Goal: Task Accomplishment & Management: Complete application form

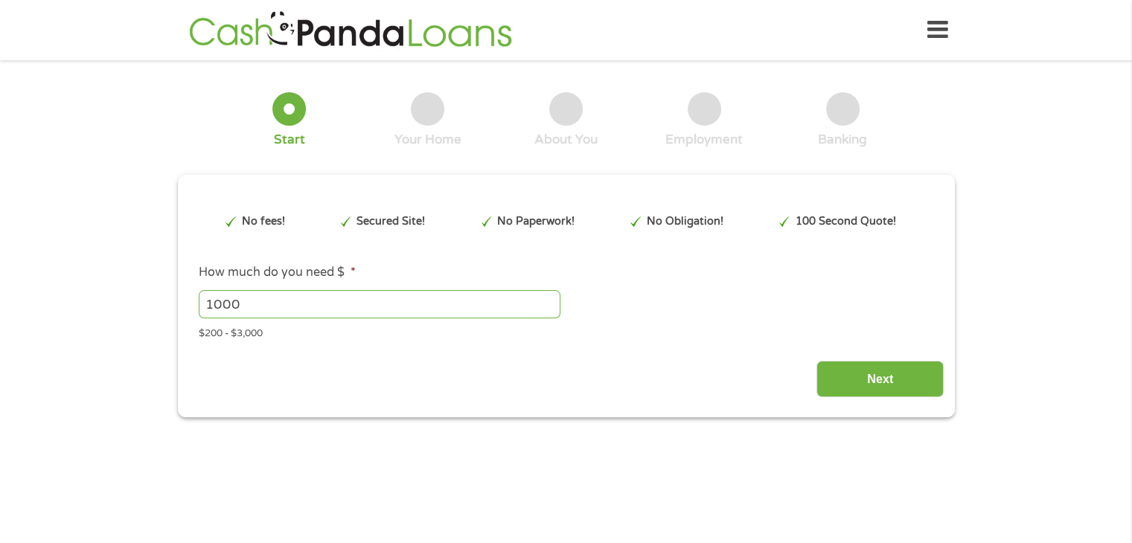
click at [242, 333] on div "$200 - $3,000" at bounding box center [566, 332] width 734 height 20
click at [269, 307] on input "1000" at bounding box center [380, 304] width 362 height 28
click at [551, 313] on input "1000" at bounding box center [380, 304] width 362 height 28
click at [550, 305] on input "999" at bounding box center [380, 304] width 362 height 28
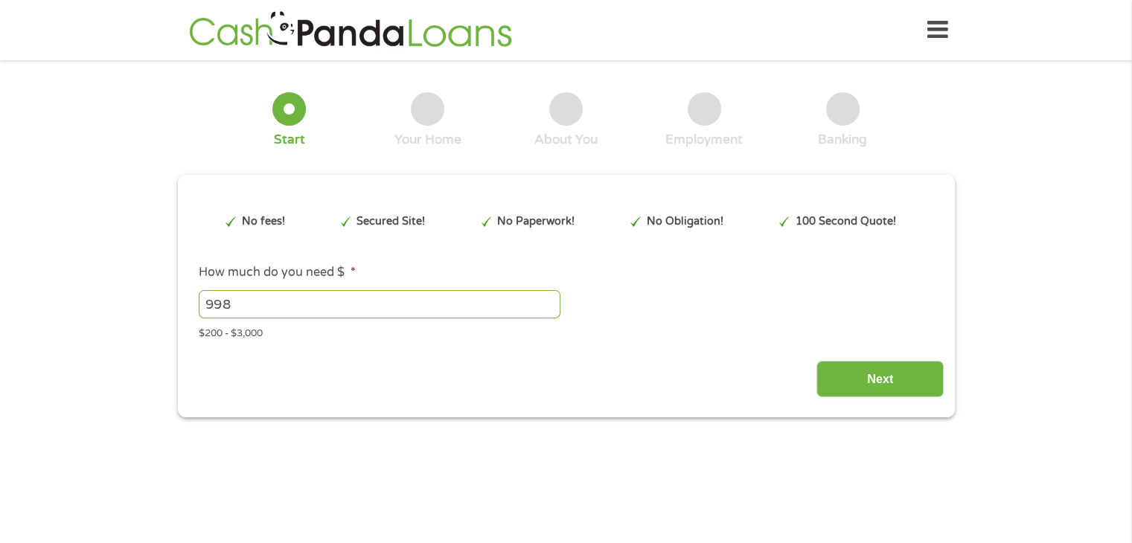
click at [549, 305] on input "998" at bounding box center [380, 304] width 362 height 28
click at [549, 305] on input "997" at bounding box center [380, 304] width 362 height 28
click at [549, 305] on input "996" at bounding box center [380, 304] width 362 height 28
click at [549, 305] on input "995" at bounding box center [380, 304] width 362 height 28
click at [549, 298] on input "1019" at bounding box center [380, 304] width 362 height 28
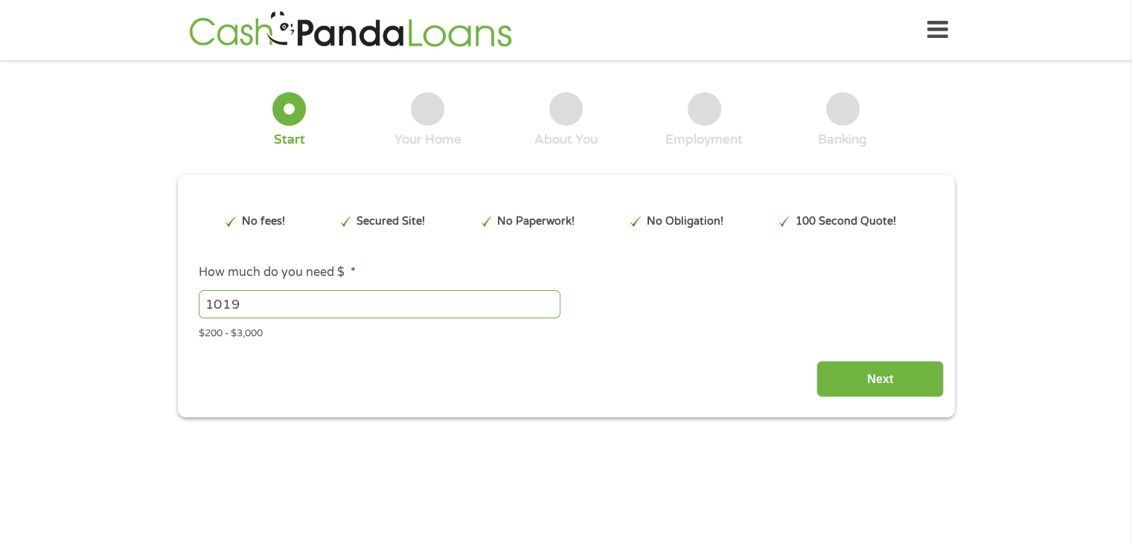
drag, startPoint x: 292, startPoint y: 307, endPoint x: 98, endPoint y: 287, distance: 194.6
click at [98, 286] on div "1 Start 2 Your Home 3 About You 4 Employment 5 Banking 6 This field is hidden w…" at bounding box center [566, 244] width 1132 height 347
drag, startPoint x: 211, startPoint y: 301, endPoint x: 185, endPoint y: 294, distance: 27.8
click at [185, 294] on div "This field is hidden when viewing the form gclid This field is hidden when view…" at bounding box center [566, 296] width 777 height 243
type input "3000"
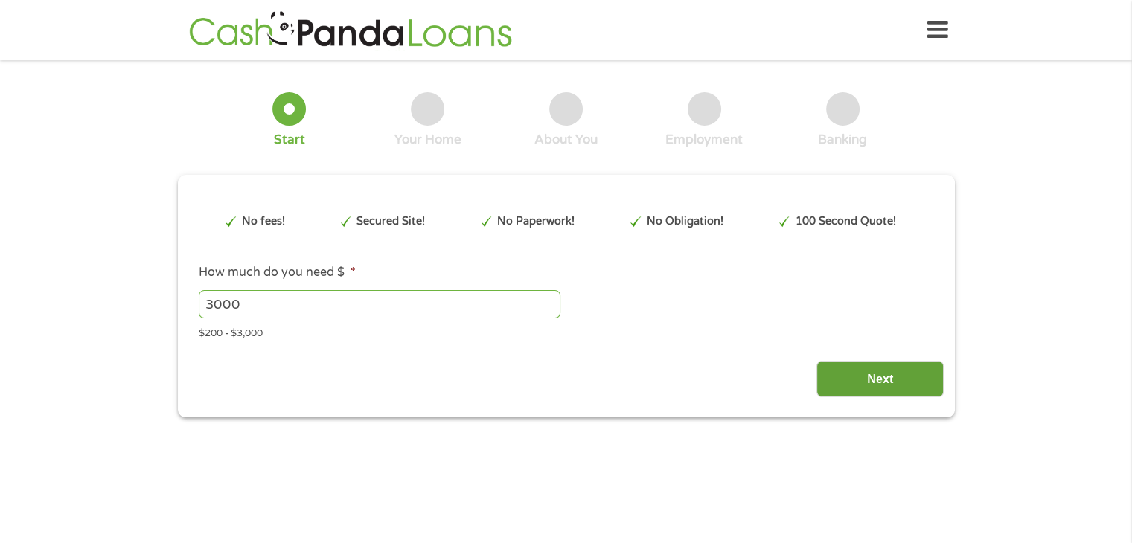
click at [869, 387] on input "Next" at bounding box center [880, 379] width 127 height 36
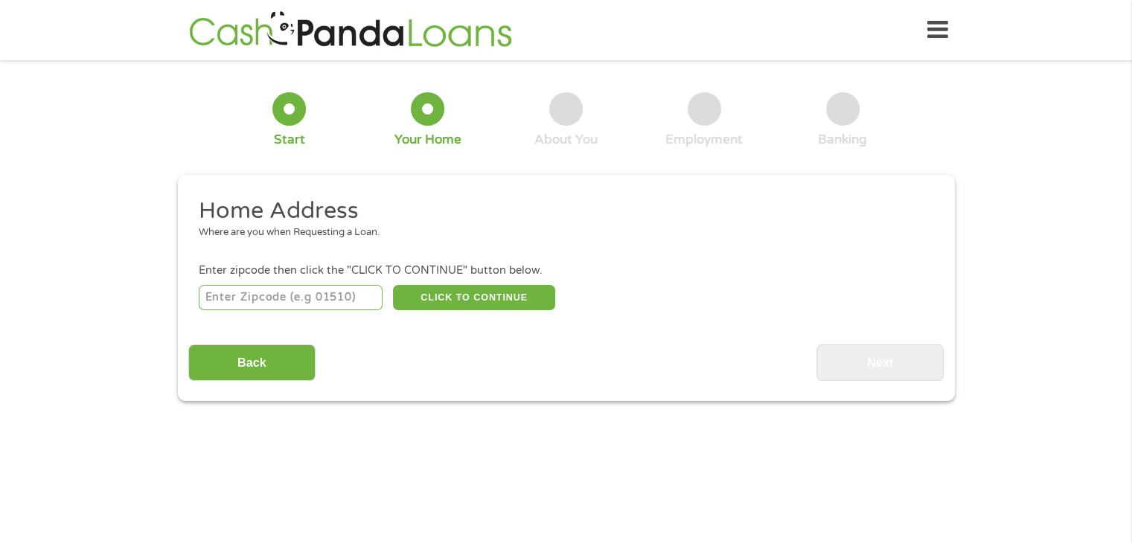
click at [315, 307] on input "number" at bounding box center [291, 297] width 184 height 25
type input "85040"
select select "[US_STATE]"
click at [441, 306] on button "CLICK TO CONTINUE" at bounding box center [474, 297] width 162 height 25
type input "85040"
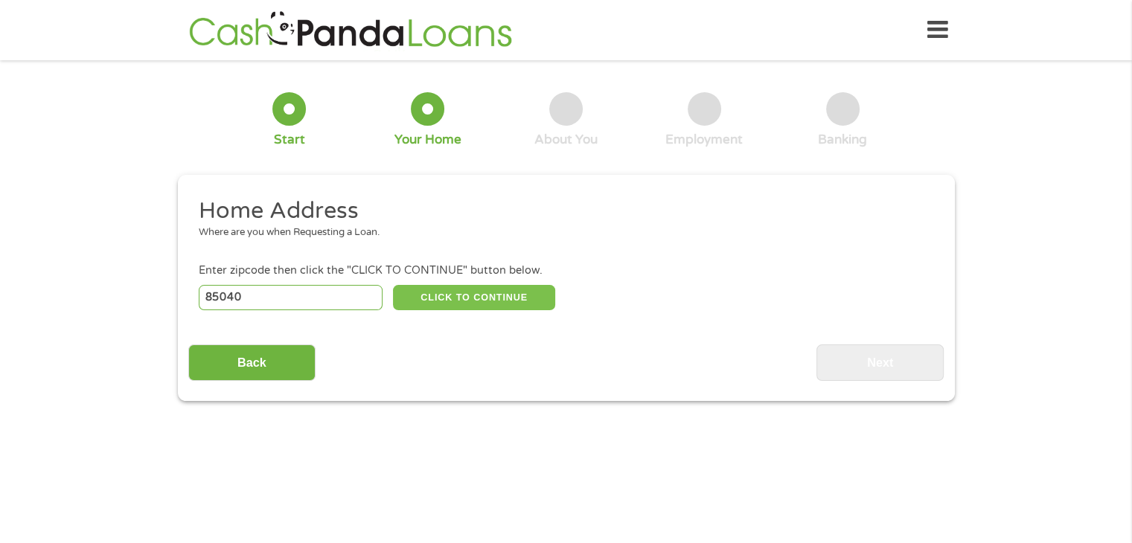
type input "Phoenix"
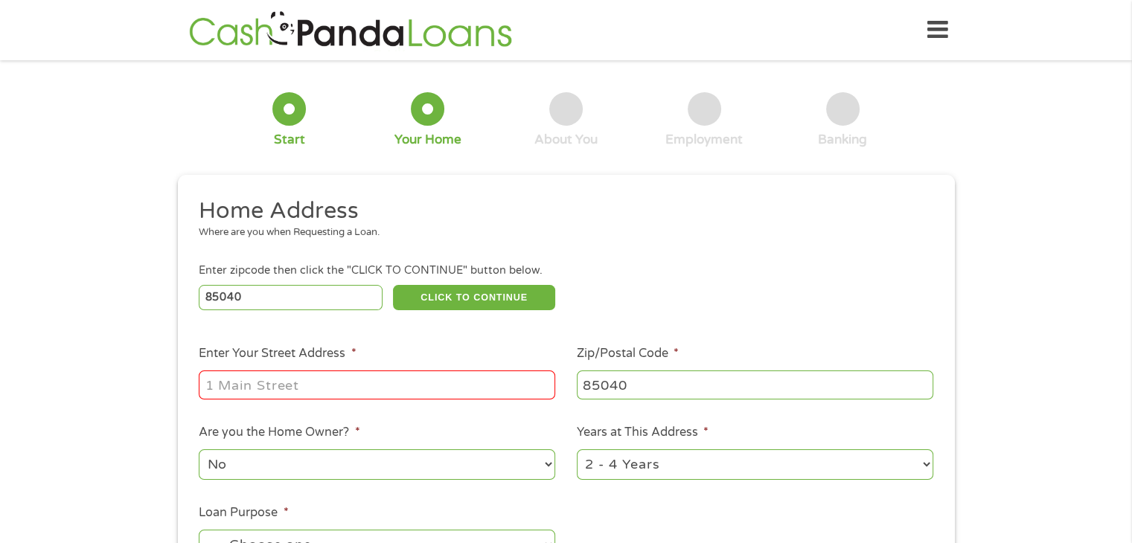
click at [328, 376] on input "Enter Your Street Address *" at bounding box center [377, 385] width 357 height 28
type input "[STREET_ADDRESS]"
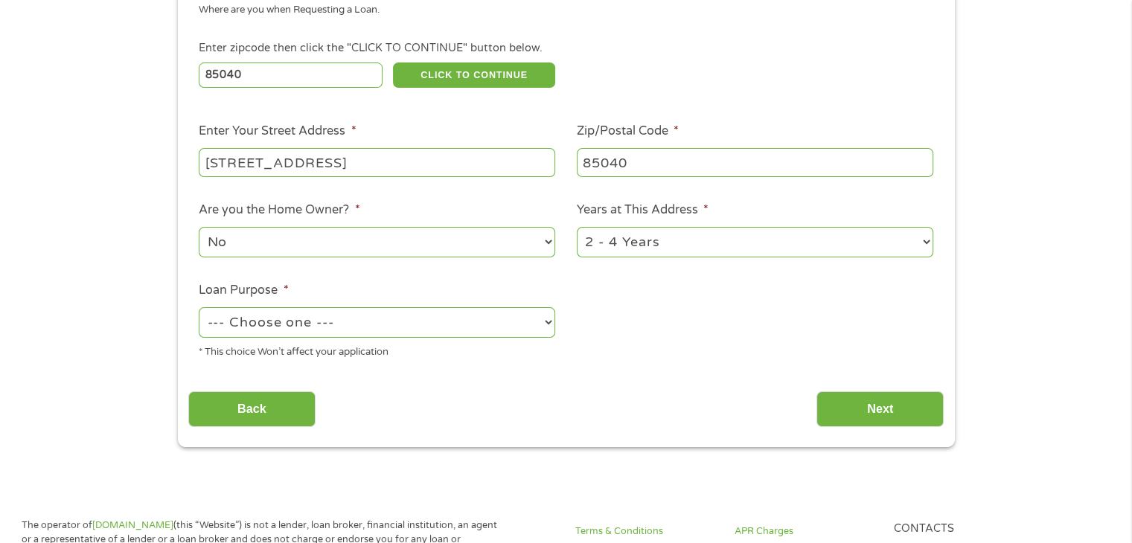
scroll to position [223, 0]
click at [301, 326] on select "--- Choose one --- Pay Bills Debt Consolidation Home Improvement Major Purchase…" at bounding box center [377, 322] width 357 height 31
select select "other"
click at [199, 308] on select "--- Choose one --- Pay Bills Debt Consolidation Home Improvement Major Purchase…" at bounding box center [377, 322] width 357 height 31
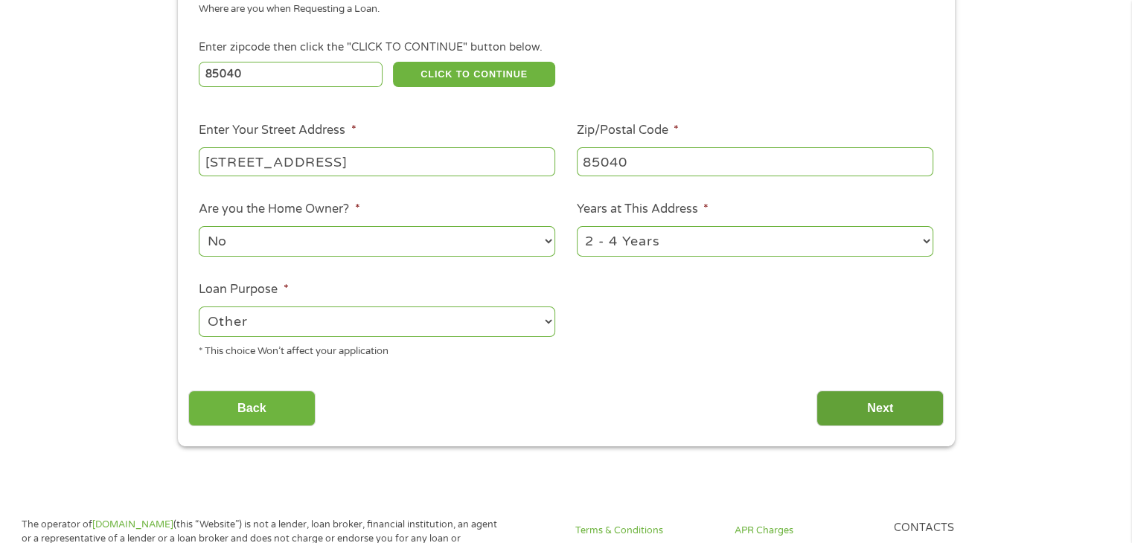
click at [863, 406] on input "Next" at bounding box center [880, 409] width 127 height 36
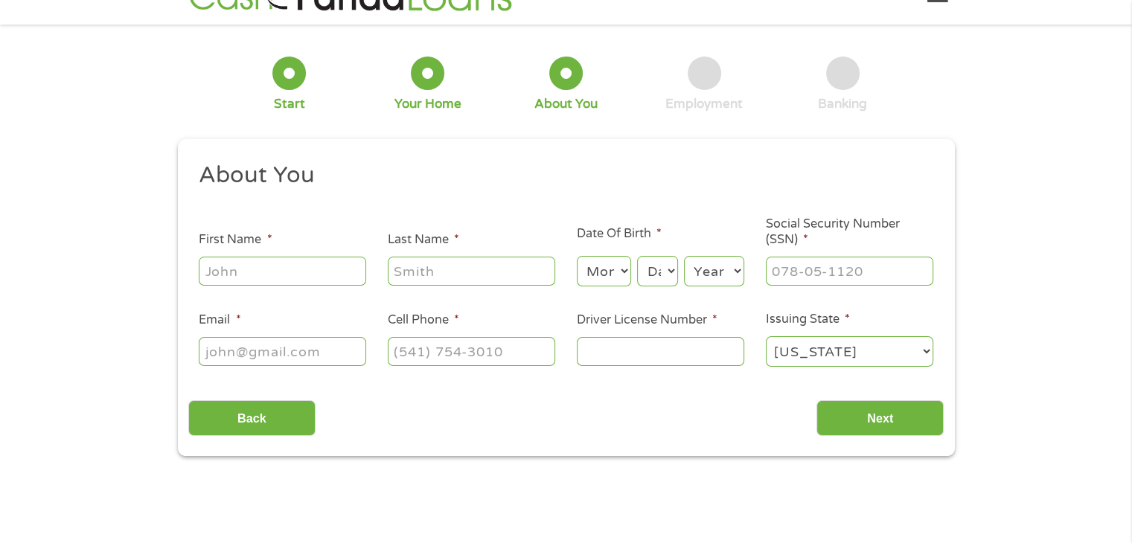
scroll to position [0, 0]
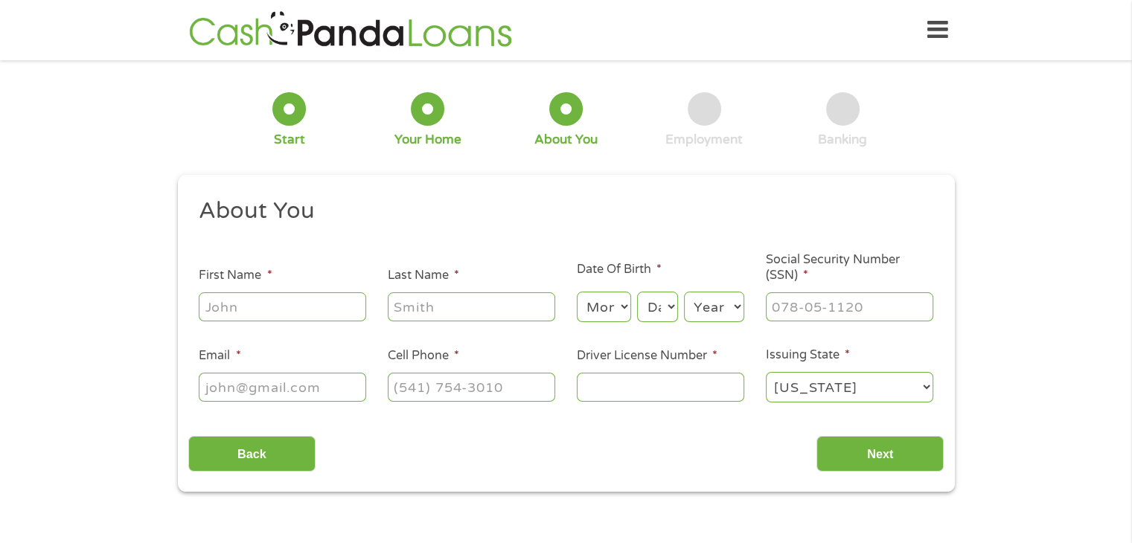
click at [311, 310] on input "First Name *" at bounding box center [282, 307] width 167 height 28
type input "[PERSON_NAME]"
type input "Wysenyuy"
type input "[EMAIL_ADDRESS][DOMAIN_NAME]"
type input "[PHONE_NUMBER]"
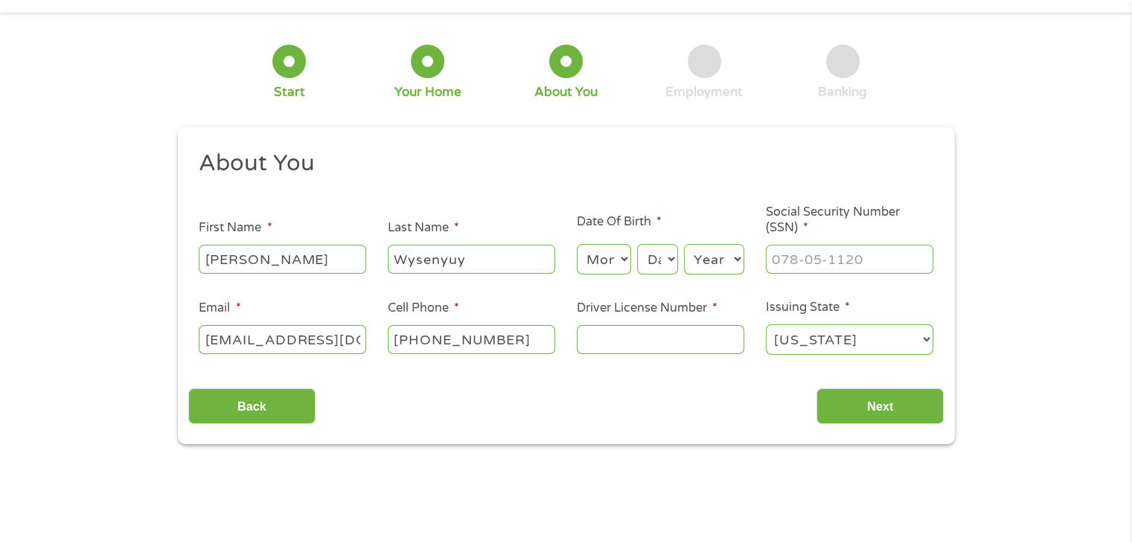
scroll to position [74, 0]
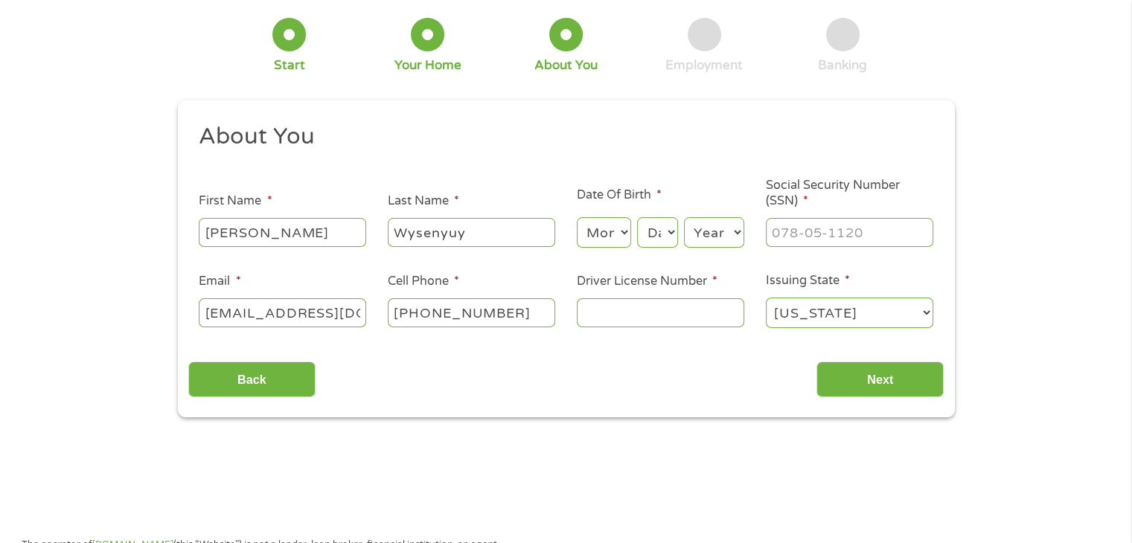
click at [649, 319] on input "Driver License Number *" at bounding box center [660, 312] width 167 height 28
type input "B15554149"
click at [845, 382] on input "Next" at bounding box center [880, 380] width 127 height 36
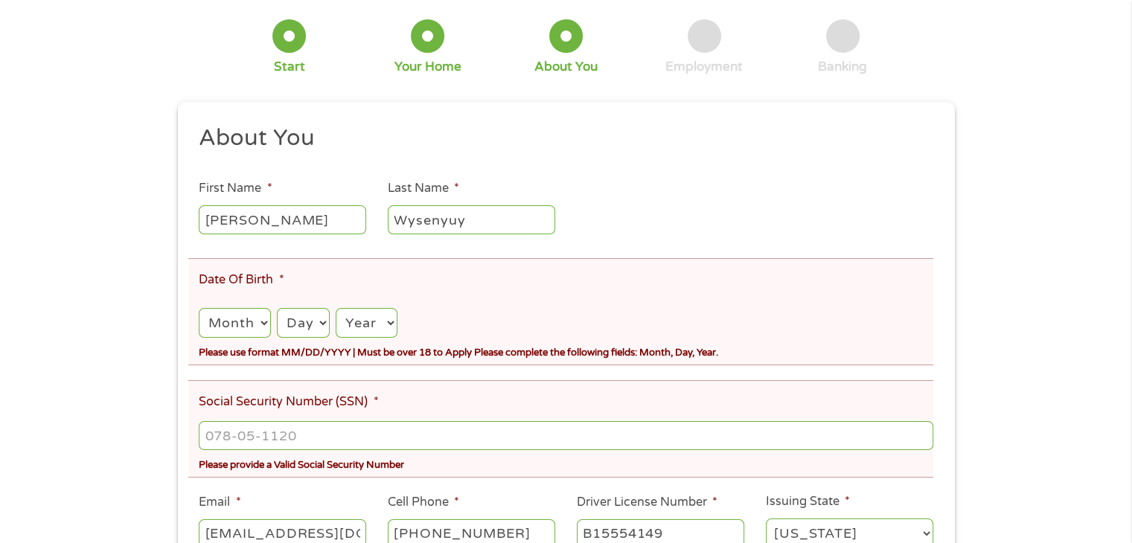
scroll to position [149, 0]
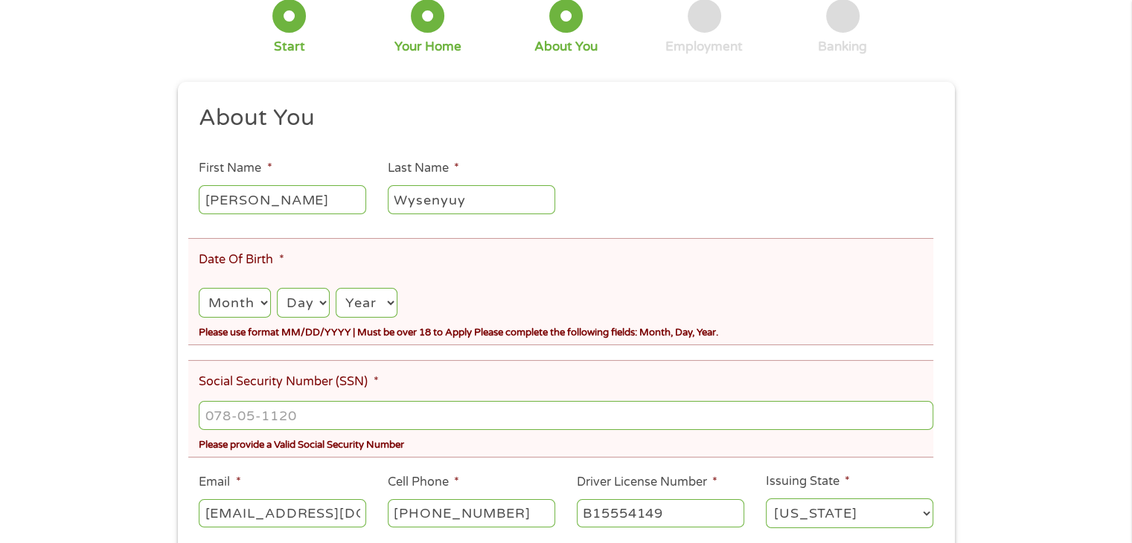
click at [259, 299] on select "Month 1 2 3 4 5 6 7 8 9 10 11 12" at bounding box center [234, 303] width 71 height 31
select select "1"
click at [199, 289] on select "Month 1 2 3 4 5 6 7 8 9 10 11 12" at bounding box center [234, 303] width 71 height 31
click at [318, 301] on select "Day 1 2 3 4 5 6 7 8 9 10 11 12 13 14 15 16 17 18 19 20 21 22 23 24 25 26 27 28 …" at bounding box center [303, 303] width 53 height 31
select select "5"
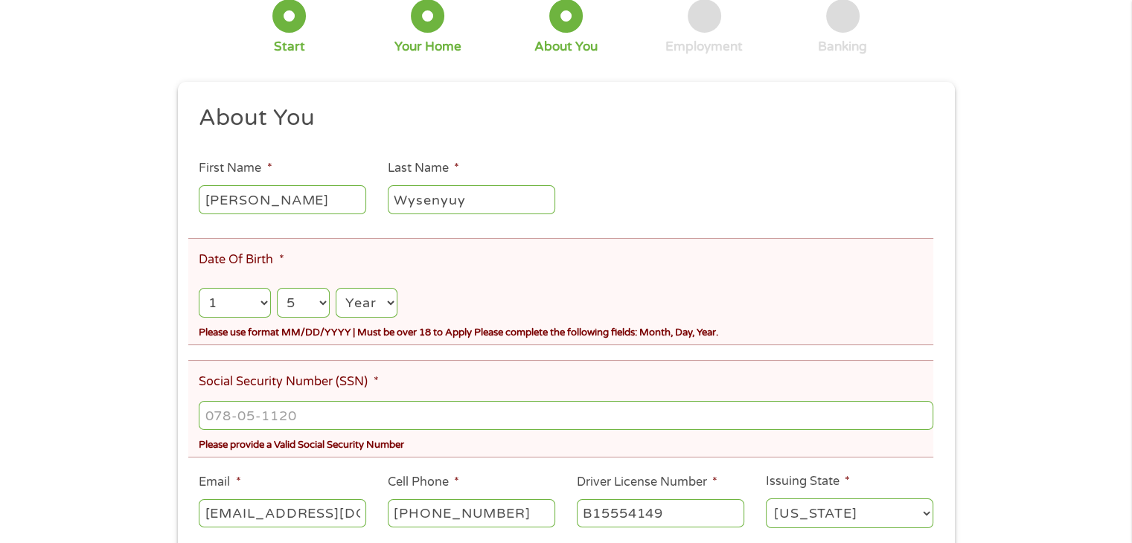
click at [277, 289] on select "Day 1 2 3 4 5 6 7 8 9 10 11 12 13 14 15 16 17 18 19 20 21 22 23 24 25 26 27 28 …" at bounding box center [303, 303] width 53 height 31
click at [380, 306] on select "Year [DATE] 2006 2005 2004 2003 2002 2001 2000 1999 1998 1997 1996 1995 1994 19…" at bounding box center [366, 303] width 61 height 31
select select "1990"
click at [337, 289] on select "Year [DATE] 2006 2005 2004 2003 2002 2001 2000 1999 1998 1997 1996 1995 1994 19…" at bounding box center [366, 303] width 61 height 31
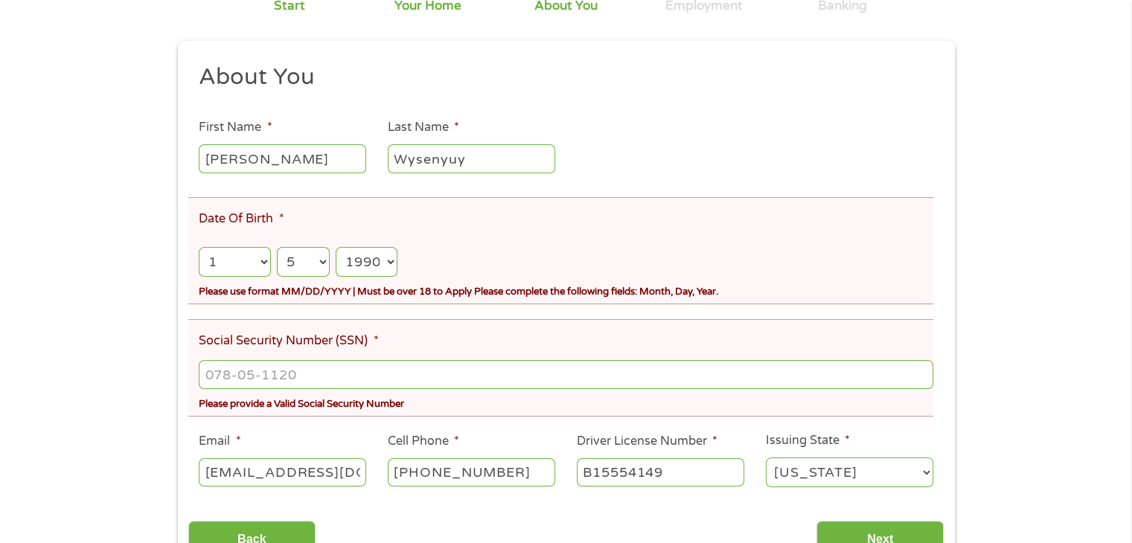
scroll to position [223, 0]
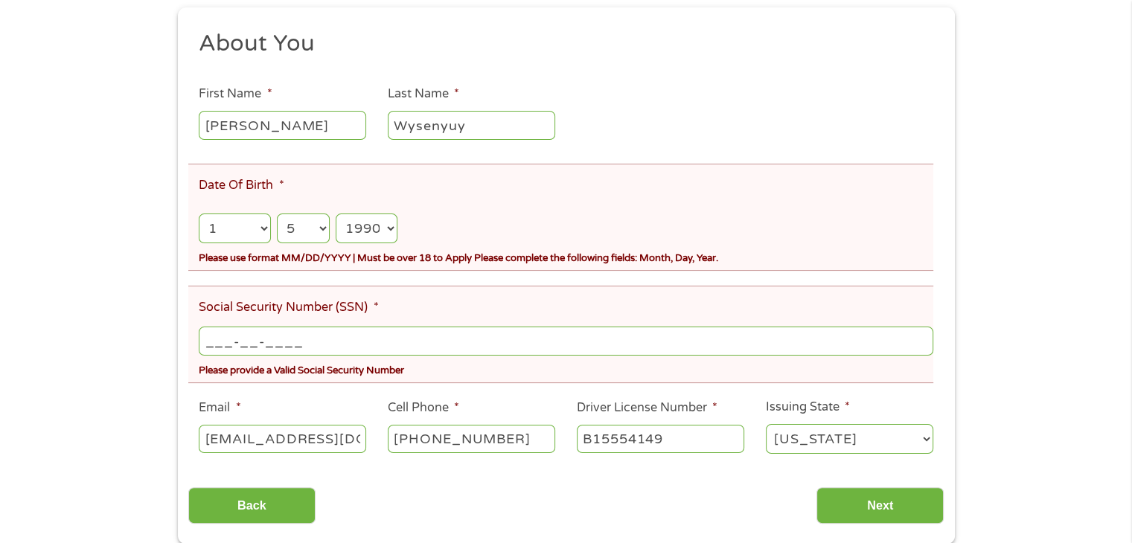
click at [292, 337] on input "___-__-____" at bounding box center [566, 341] width 734 height 28
click at [290, 337] on input "___-__-____" at bounding box center [566, 341] width 734 height 28
type input "___-__-___6"
click at [289, 338] on input "___-__-___6" at bounding box center [566, 341] width 734 height 28
drag, startPoint x: 299, startPoint y: 340, endPoint x: 290, endPoint y: 338, distance: 9.9
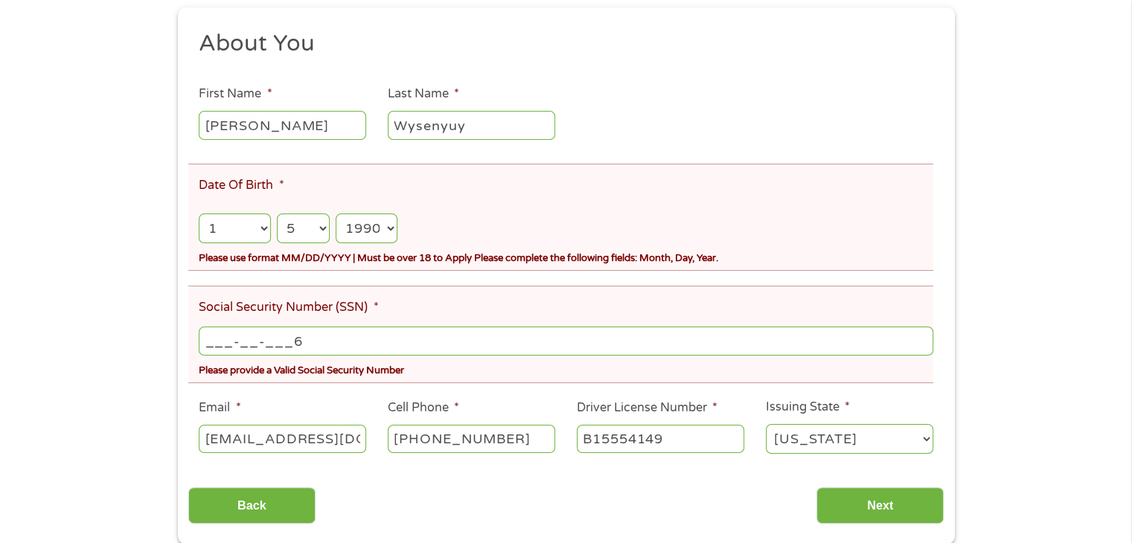
click at [290, 338] on input "___-__-___6" at bounding box center [566, 341] width 734 height 28
click at [199, 358] on div at bounding box center [566, 342] width 734 height 34
click at [208, 345] on input "___-__-____" at bounding box center [566, 341] width 734 height 28
type input "642-71-4109"
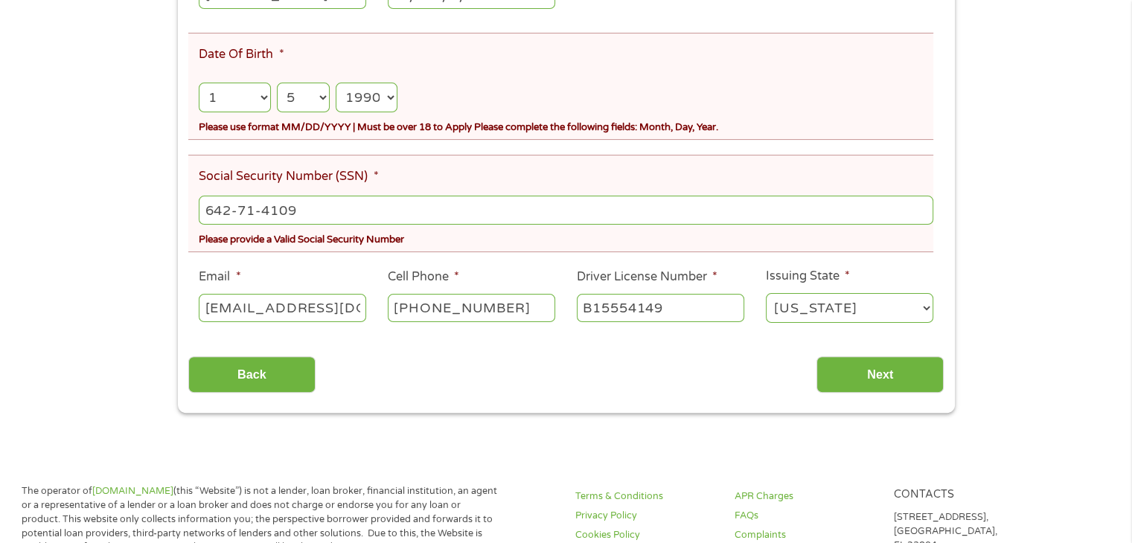
scroll to position [372, 0]
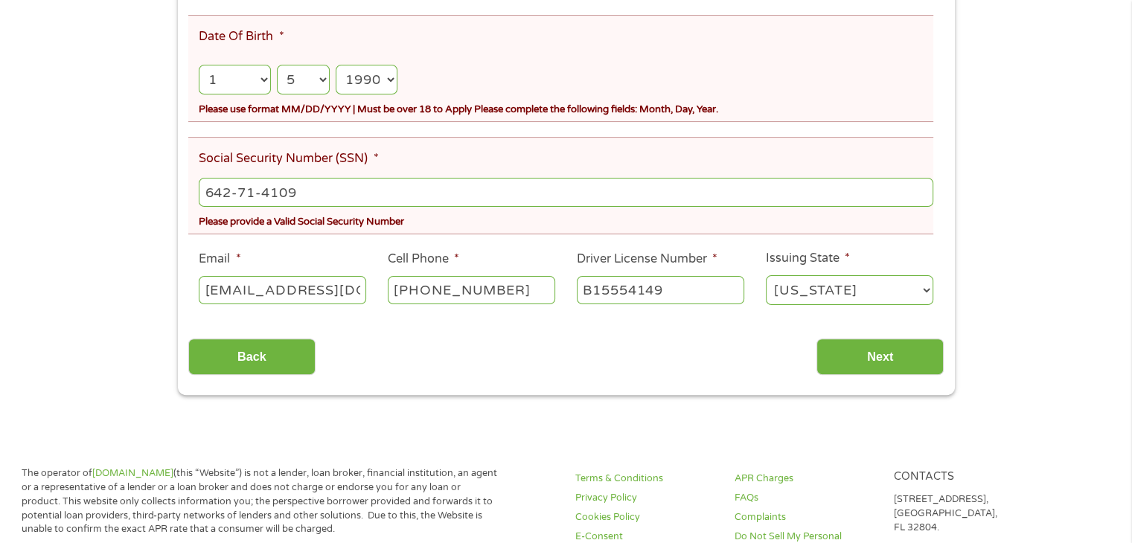
click at [739, 340] on div "Back Next" at bounding box center [565, 351] width 755 height 47
click at [848, 351] on input "Next" at bounding box center [880, 357] width 127 height 36
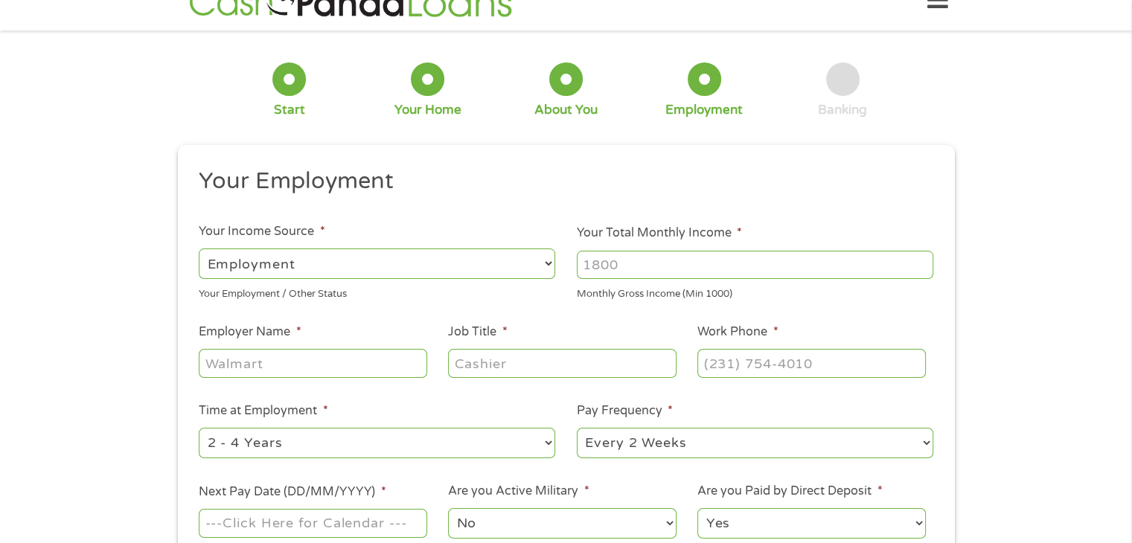
scroll to position [0, 0]
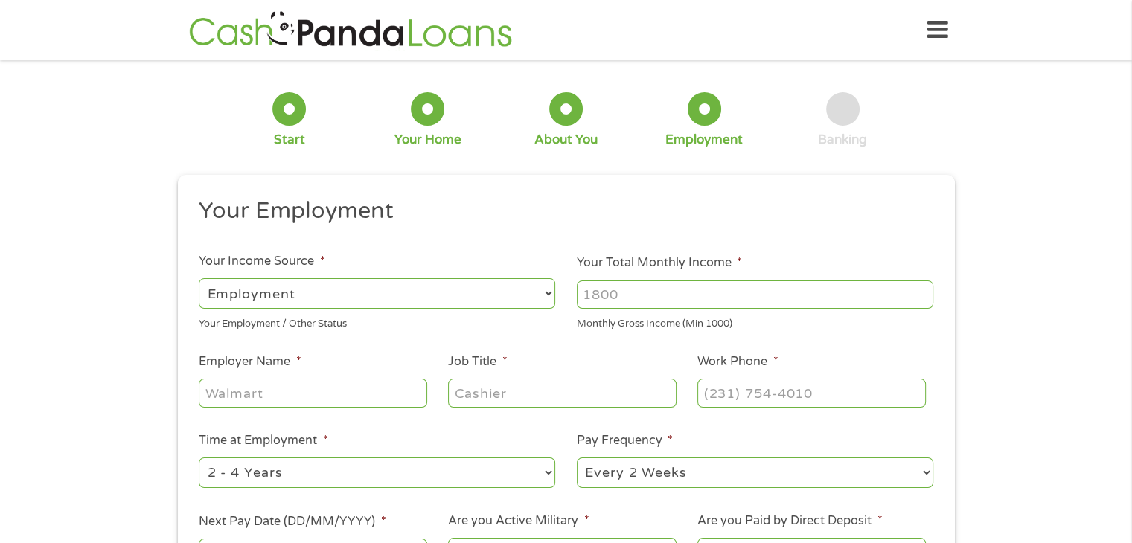
click at [432, 301] on select "--- Choose one --- Employment [DEMOGRAPHIC_DATA] Benefits" at bounding box center [377, 293] width 357 height 31
click at [199, 278] on select "--- Choose one --- Employment [DEMOGRAPHIC_DATA] Benefits" at bounding box center [377, 293] width 357 height 31
click at [607, 290] on input "Your Total Monthly Income *" at bounding box center [755, 295] width 357 height 28
type input "4000"
click at [288, 393] on input "Employer Name *" at bounding box center [313, 393] width 228 height 28
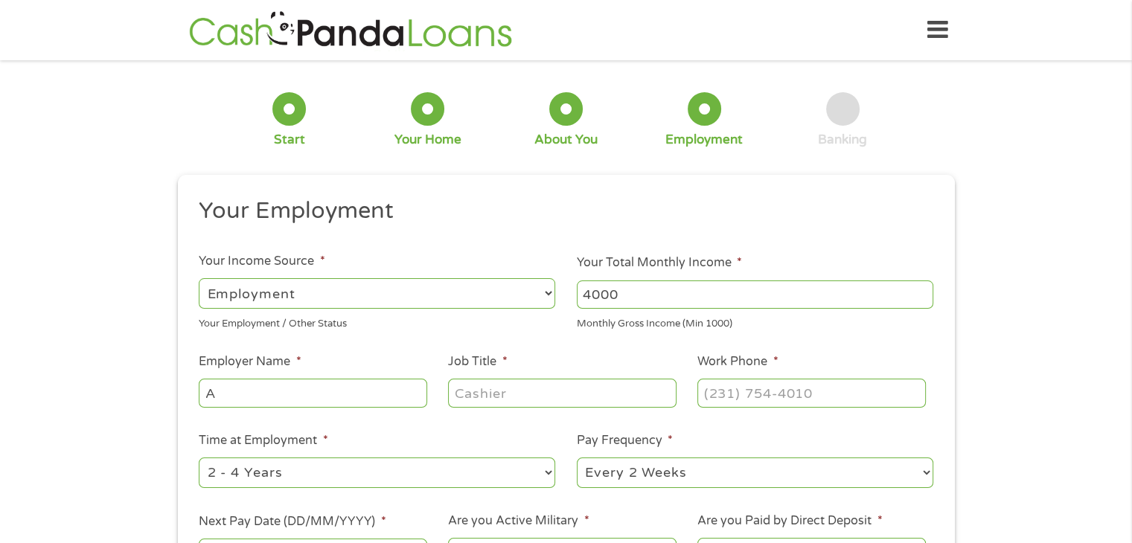
click at [229, 386] on input "A" at bounding box center [313, 393] width 228 height 28
type input "Associated Universities"
drag, startPoint x: 485, startPoint y: 386, endPoint x: 479, endPoint y: 394, distance: 10.1
click at [485, 386] on input "Job Title *" at bounding box center [562, 393] width 228 height 28
type input "Program Coordinator"
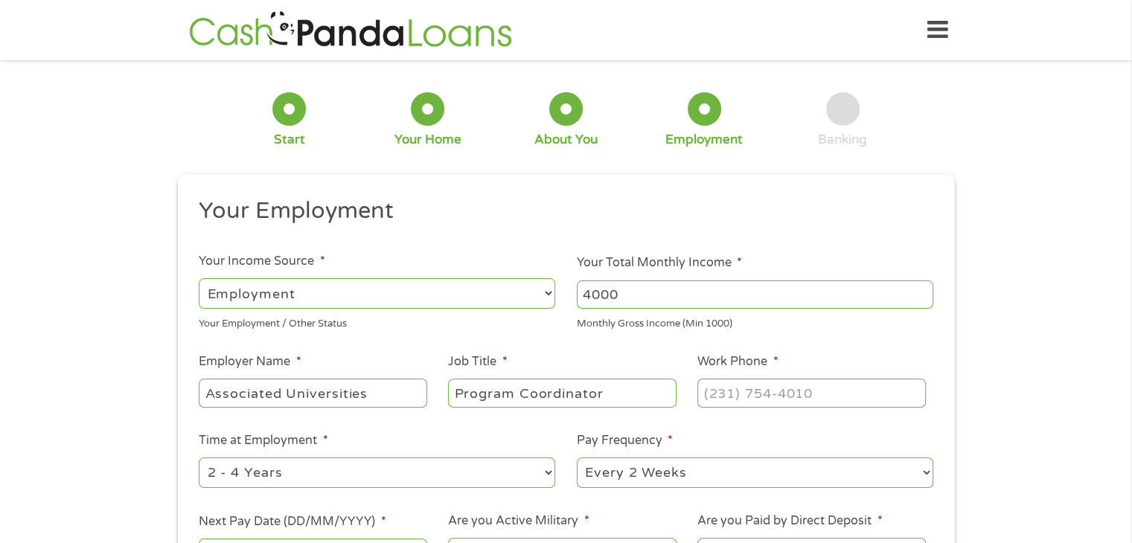
drag, startPoint x: 790, startPoint y: 373, endPoint x: 788, endPoint y: 382, distance: 9.2
click at [790, 373] on li "Work Phone *" at bounding box center [811, 381] width 249 height 57
type input "(___) ___-____"
click at [786, 385] on input "(___) ___-____" at bounding box center [811, 393] width 228 height 28
click at [712, 391] on input "(___) ___-____" at bounding box center [811, 393] width 228 height 28
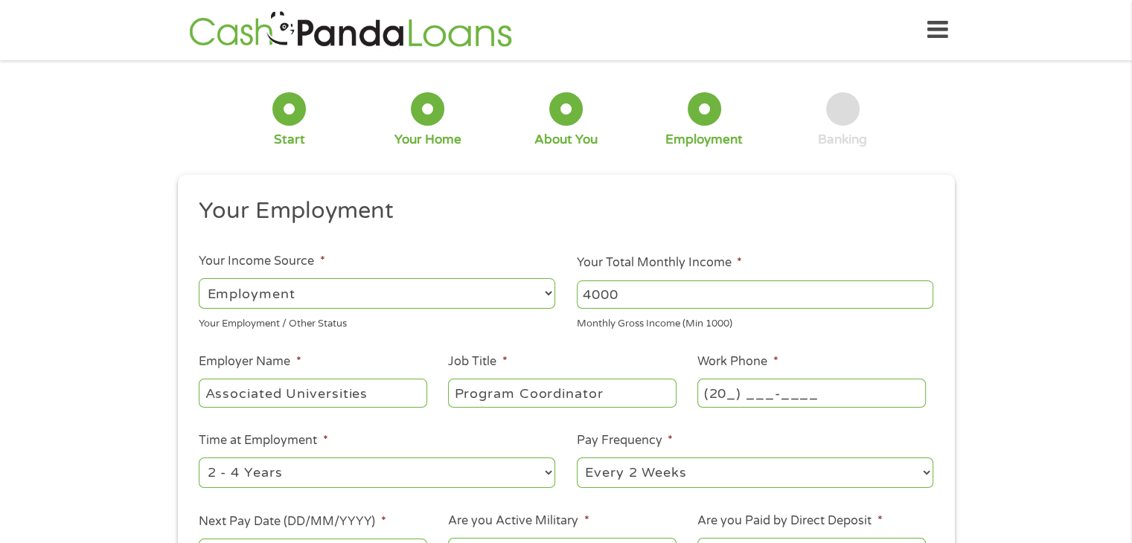
type input "(202) ___-____"
type input "(202) 462-____"
type input "(___) ___-____"
click at [741, 391] on input "(___) ___-____" at bounding box center [811, 393] width 228 height 28
click at [730, 389] on input "(___) ___-____" at bounding box center [811, 393] width 228 height 28
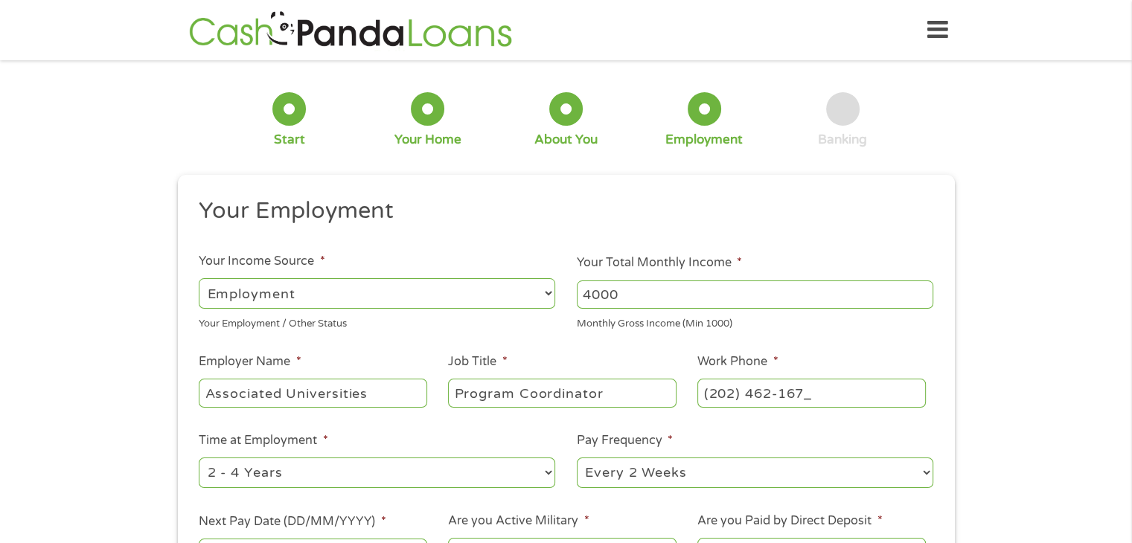
type input "[PHONE_NUMBER]"
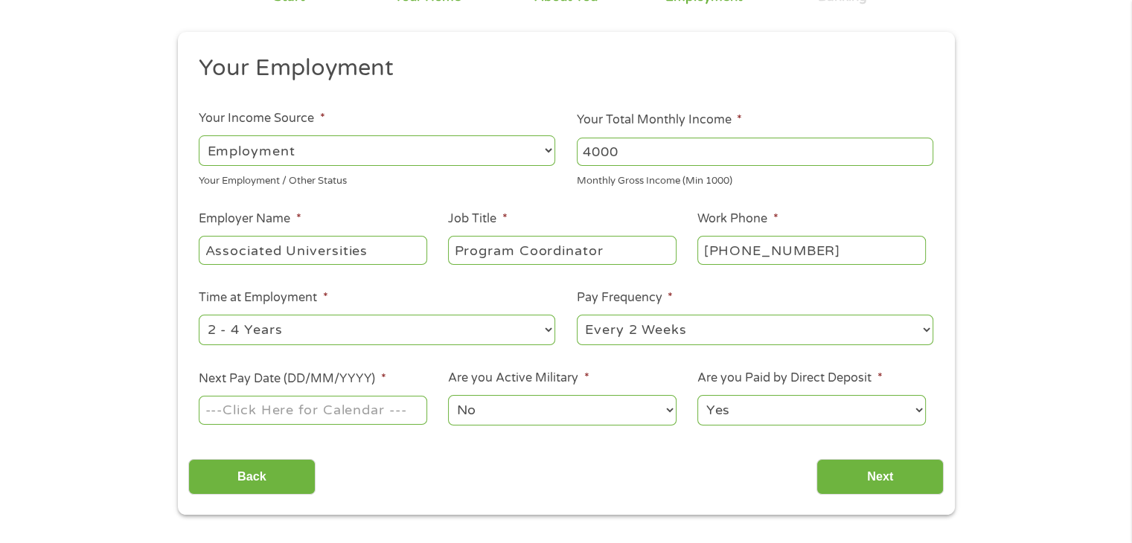
scroll to position [149, 0]
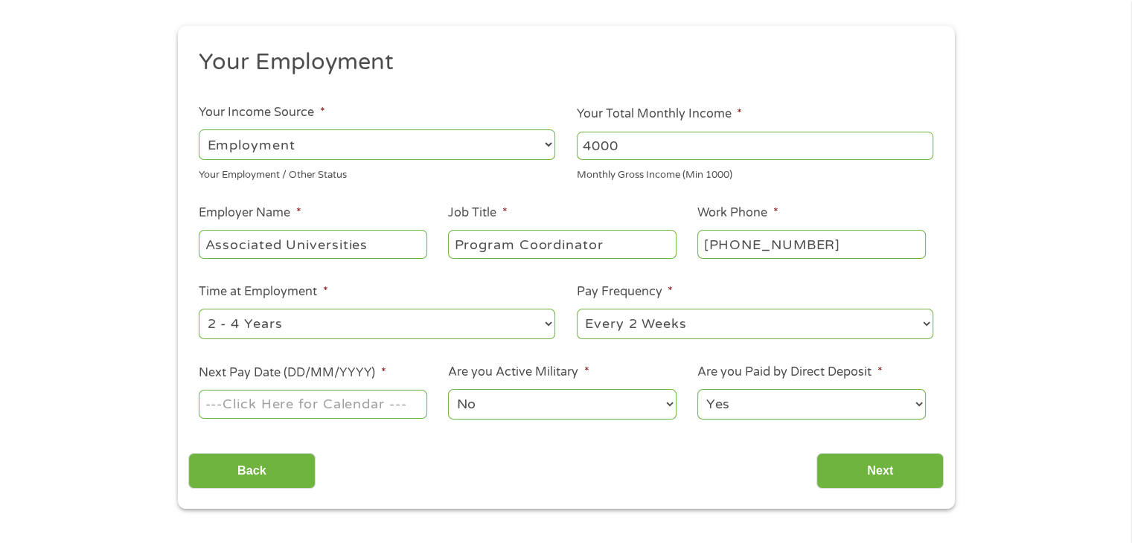
click at [319, 325] on select "--- Choose one --- 1 Year or less 1 - 2 Years 2 - 4 Years Over 4 Years" at bounding box center [377, 324] width 357 height 31
select select "24months"
click at [199, 310] on select "--- Choose one --- 1 Year or less 1 - 2 Years 2 - 4 Years Over 4 Years" at bounding box center [377, 324] width 357 height 31
click at [342, 407] on input "Next Pay Date (DD/MM/YYYY) *" at bounding box center [313, 404] width 228 height 28
click at [330, 409] on input "Next Pay Date (DD/MM/YYYY) *" at bounding box center [313, 404] width 228 height 28
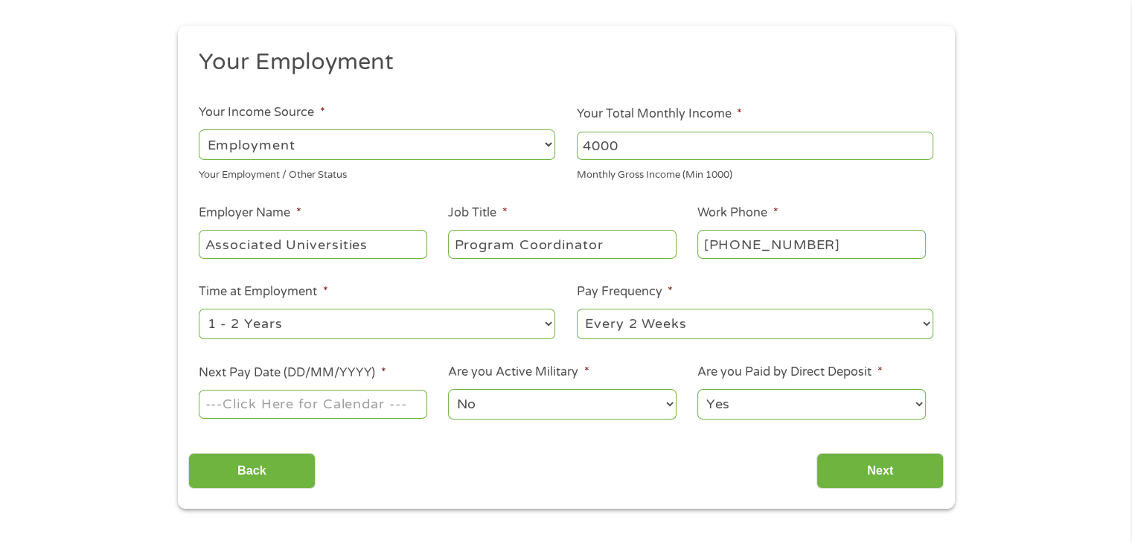
click at [330, 408] on input "Next Pay Date (DD/MM/YYYY) *" at bounding box center [313, 404] width 228 height 28
click at [371, 397] on input "Next Pay Date (DD/MM/YYYY) *" at bounding box center [313, 404] width 228 height 28
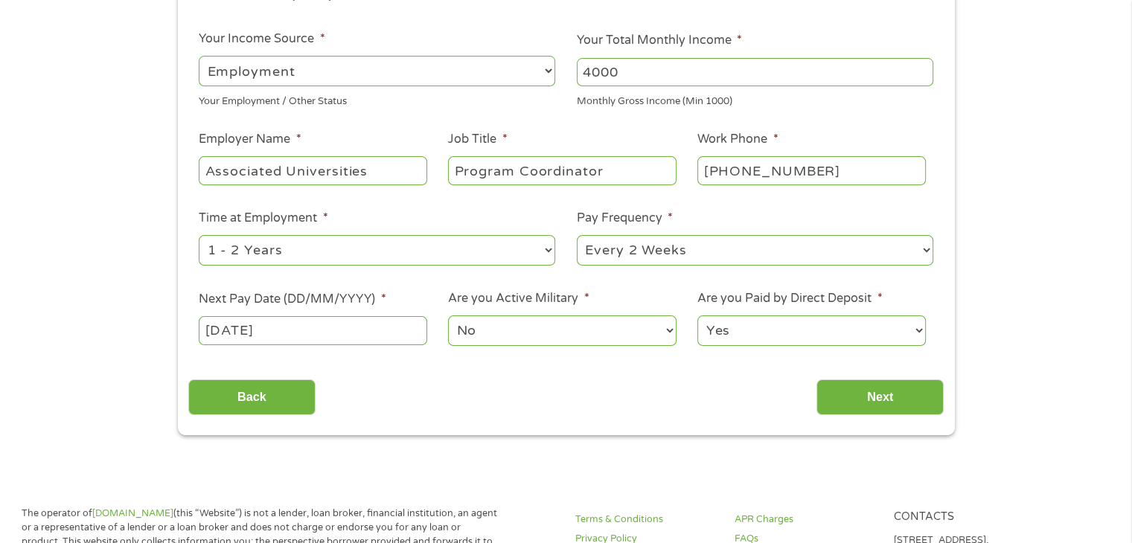
scroll to position [223, 0]
type input "[DATE]"
click at [830, 394] on input "Next" at bounding box center [880, 397] width 127 height 36
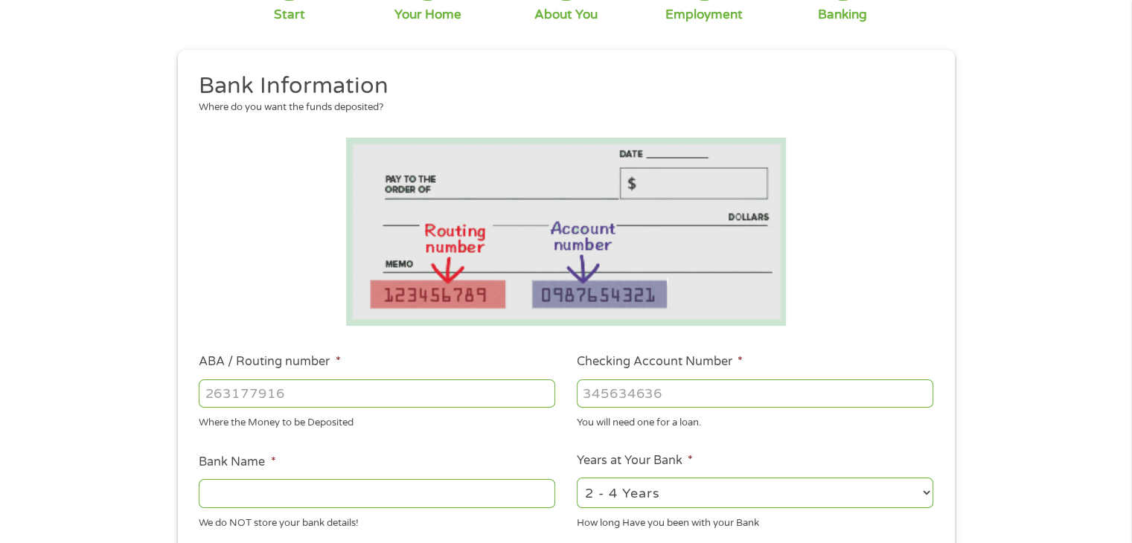
scroll to position [149, 0]
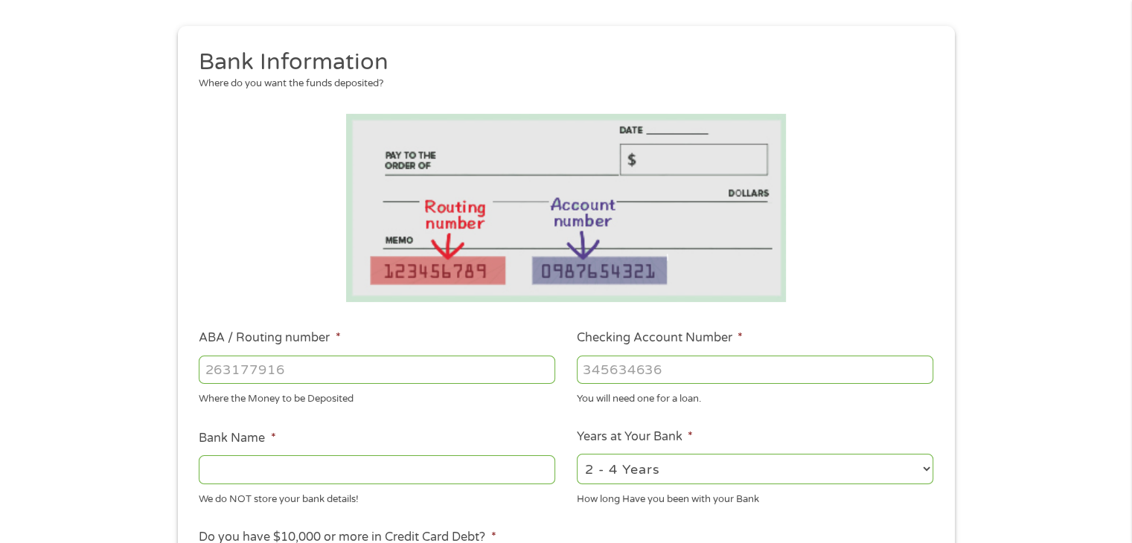
click at [307, 368] on input "ABA / Routing number *" at bounding box center [377, 370] width 357 height 28
click at [286, 354] on div at bounding box center [377, 370] width 357 height 34
drag, startPoint x: 286, startPoint y: 354, endPoint x: 283, endPoint y: 364, distance: 10.8
click at [283, 364] on input "ABA / Routing number *" at bounding box center [377, 370] width 357 height 28
click at [282, 364] on input "ABA / Routing number *" at bounding box center [377, 370] width 357 height 28
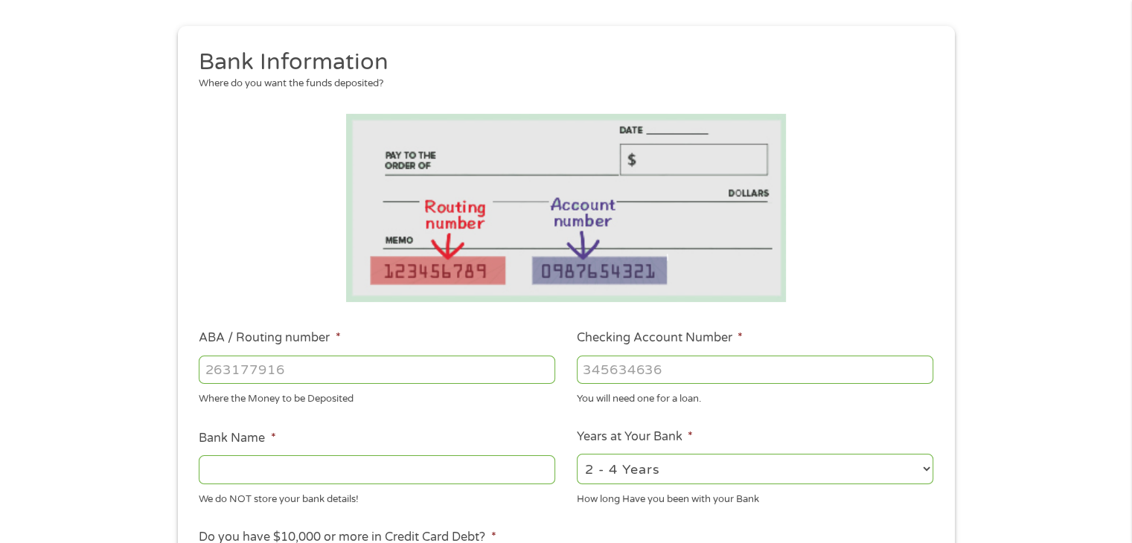
click at [282, 364] on input "ABA / Routing number *" at bounding box center [377, 370] width 357 height 28
type input "122100024"
type input "JPMORGAN CHASE BANK NA"
type input "122100024"
click at [636, 368] on input "Checking Account Number *" at bounding box center [755, 370] width 357 height 28
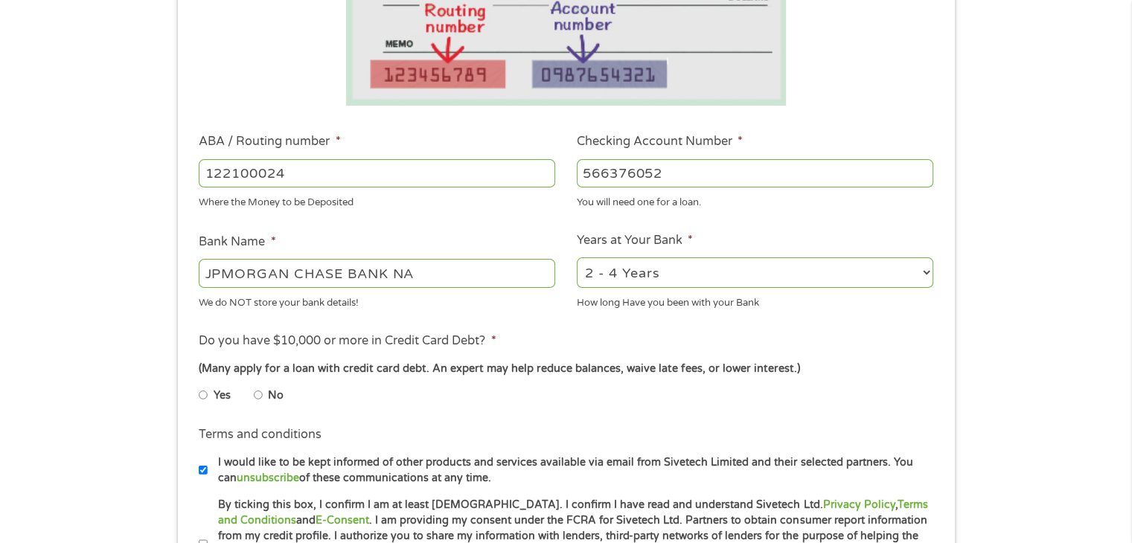
scroll to position [372, 0]
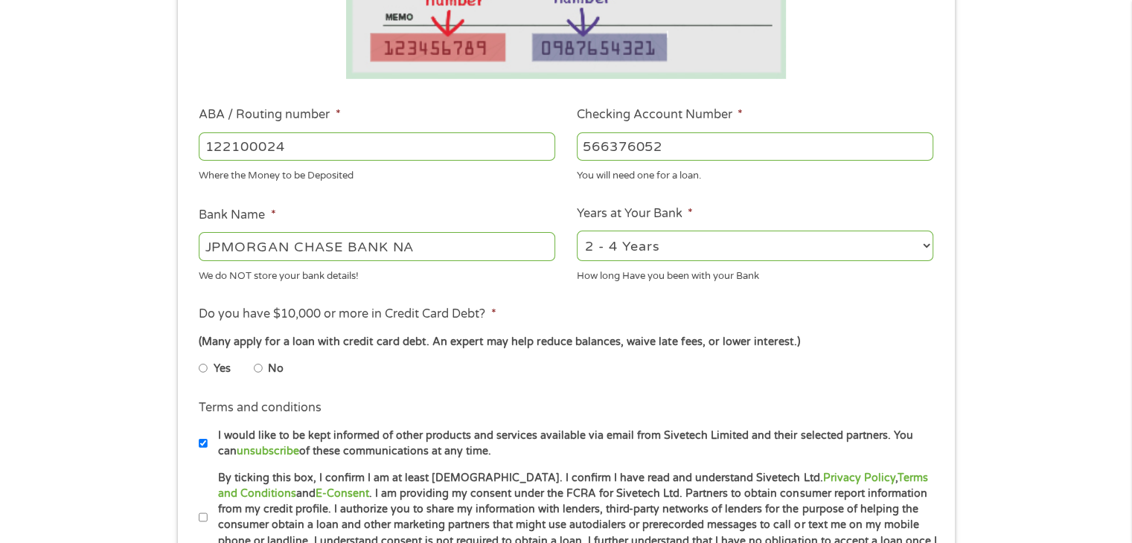
type input "566376052"
click at [264, 371] on li "No" at bounding box center [281, 368] width 54 height 29
click at [259, 371] on input "No" at bounding box center [258, 369] width 9 height 24
radio input "true"
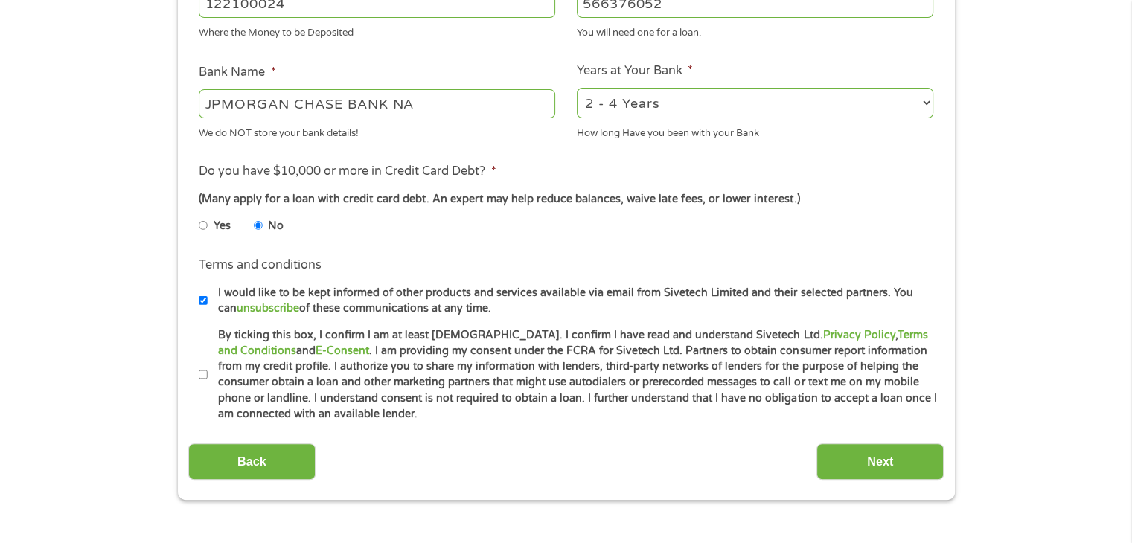
scroll to position [521, 0]
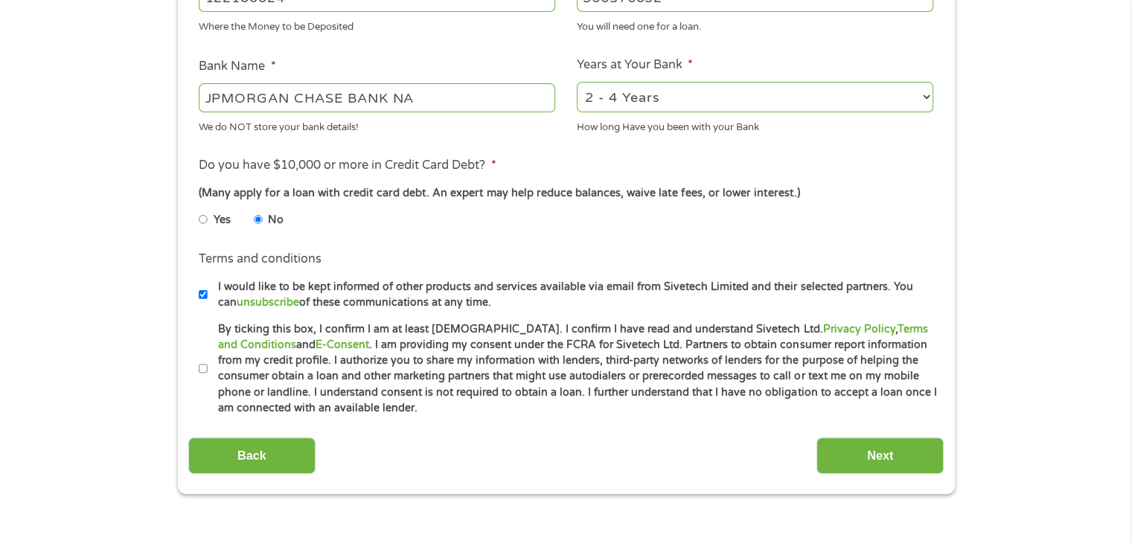
click at [208, 367] on label "By ticking this box, I confirm I am at least [DEMOGRAPHIC_DATA]. I confirm I ha…" at bounding box center [573, 369] width 730 height 95
click at [208, 367] on input "By ticking this box, I confirm I am at least [DEMOGRAPHIC_DATA]. I confirm I ha…" at bounding box center [203, 369] width 9 height 24
checkbox input "true"
click at [846, 449] on input "Next" at bounding box center [880, 456] width 127 height 36
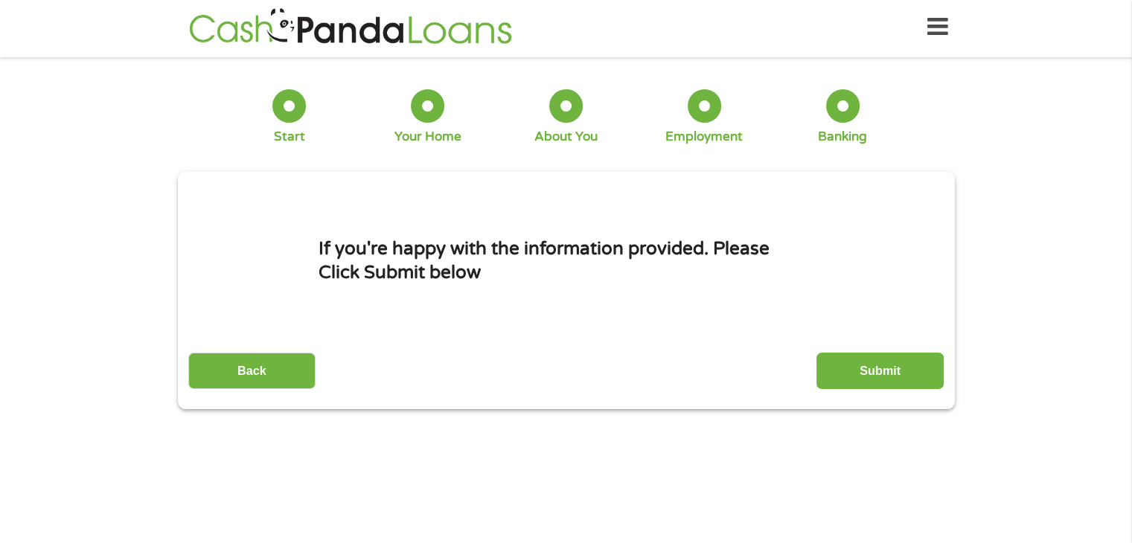
scroll to position [0, 0]
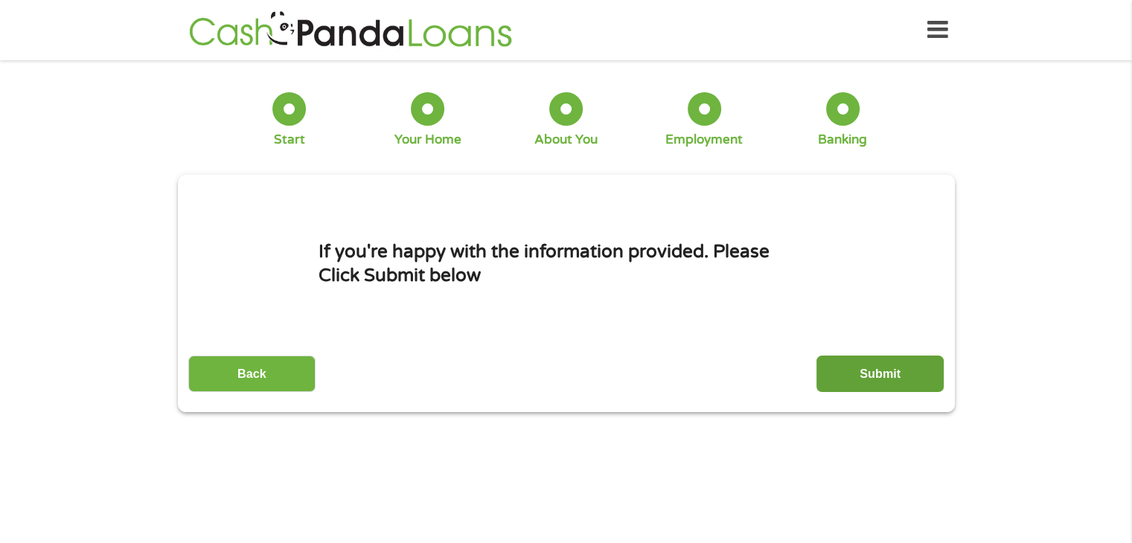
click at [860, 364] on input "Submit" at bounding box center [880, 374] width 127 height 36
